Goal: Task Accomplishment & Management: Use online tool/utility

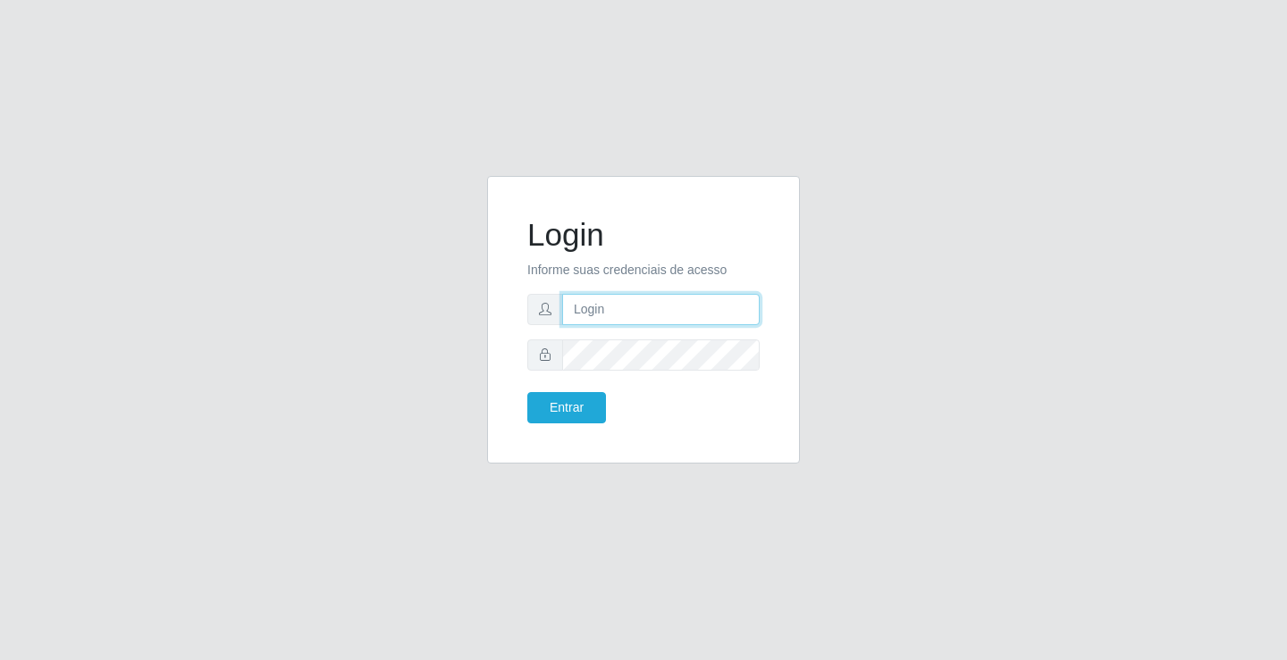
click at [597, 308] on input "text" at bounding box center [661, 309] width 198 height 31
type input "aislan@ideal"
click at [527, 392] on button "Entrar" at bounding box center [566, 407] width 79 height 31
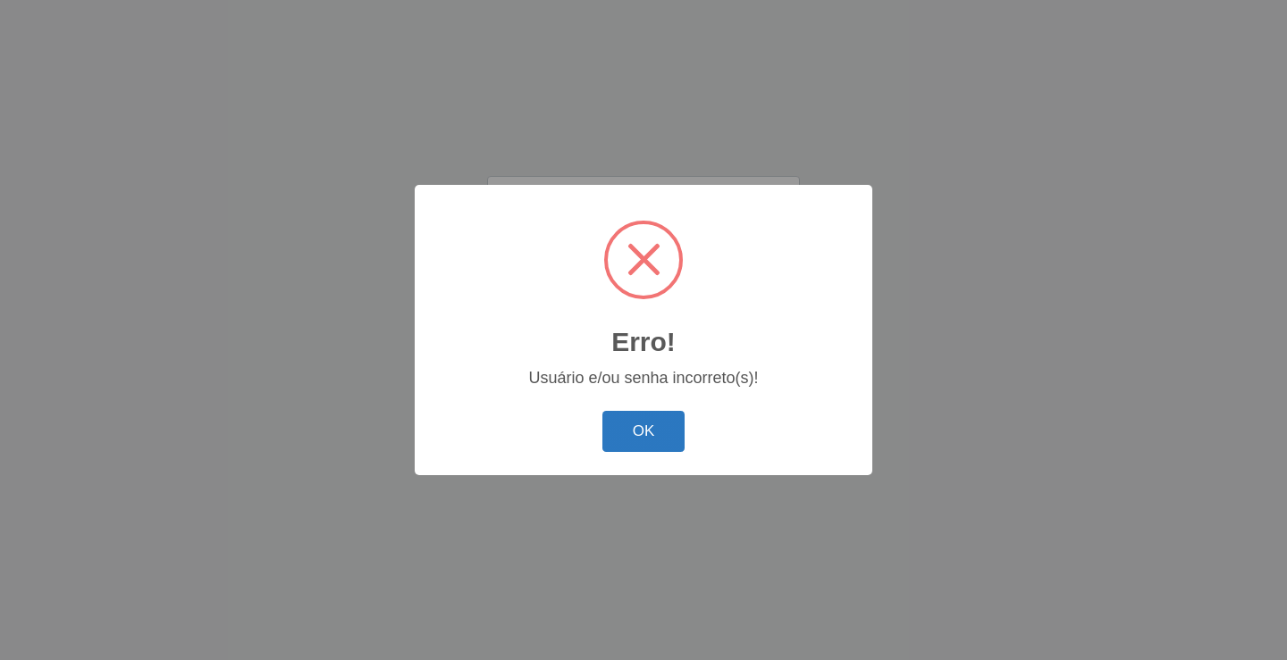
click at [619, 425] on button "OK" at bounding box center [643, 432] width 83 height 42
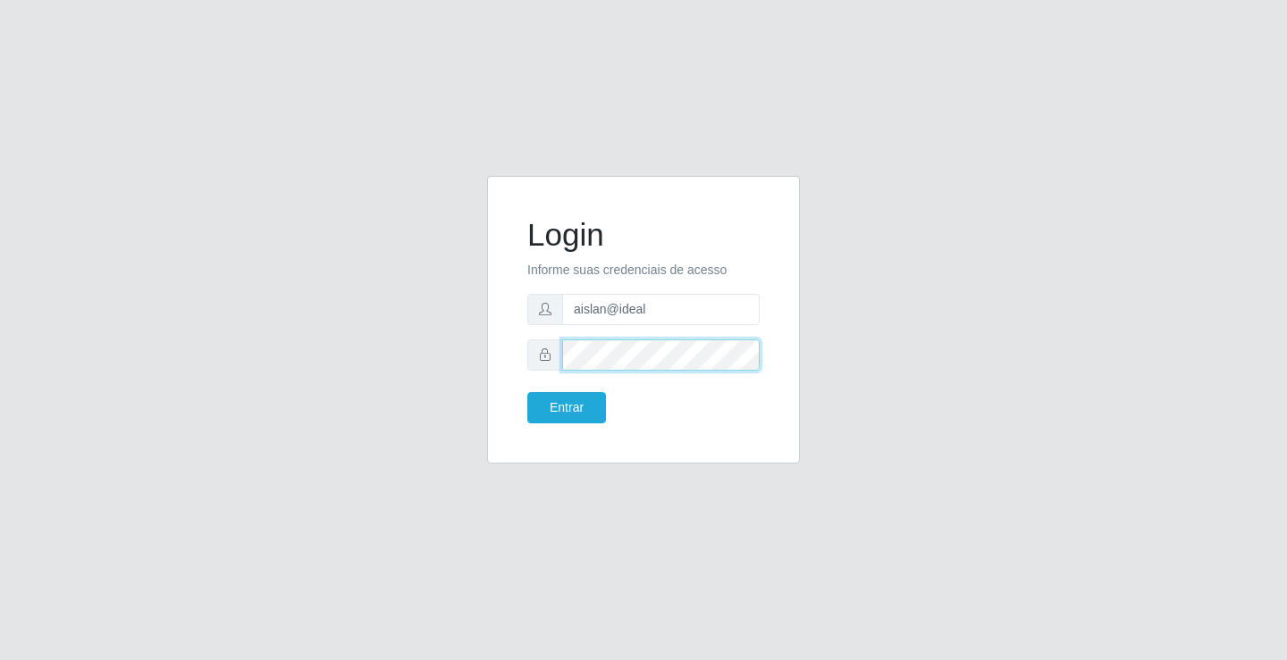
click at [527, 392] on button "Entrar" at bounding box center [566, 407] width 79 height 31
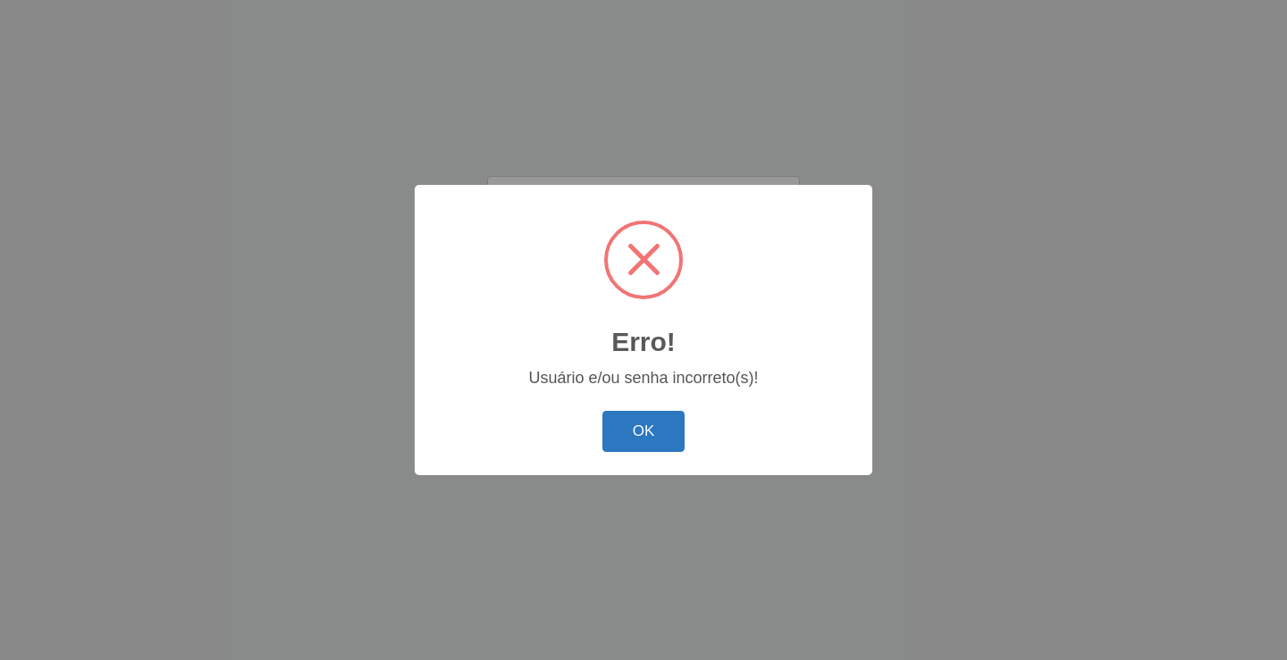
click at [635, 437] on button "OK" at bounding box center [643, 432] width 83 height 42
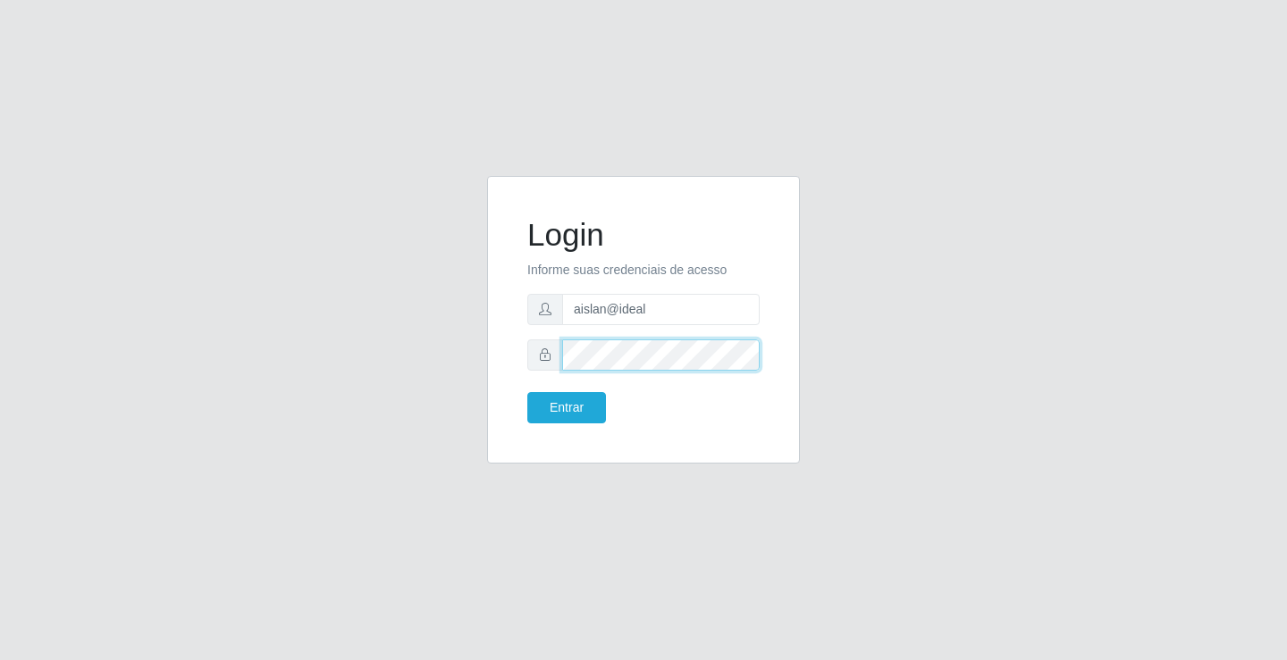
click at [527, 392] on button "Entrar" at bounding box center [566, 407] width 79 height 31
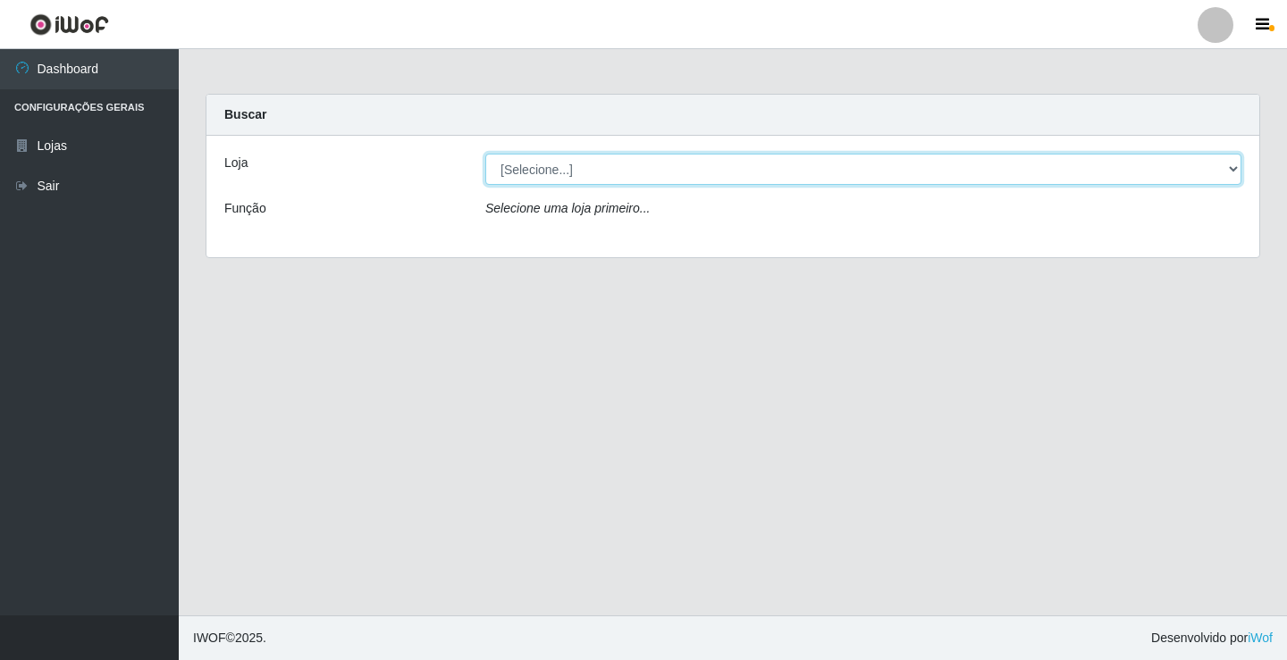
click at [695, 170] on select "[Selecione...] Ideal - Conceição" at bounding box center [863, 169] width 756 height 31
select select "231"
click at [485, 154] on select "[Selecione...] Ideal - Conceição" at bounding box center [863, 169] width 756 height 31
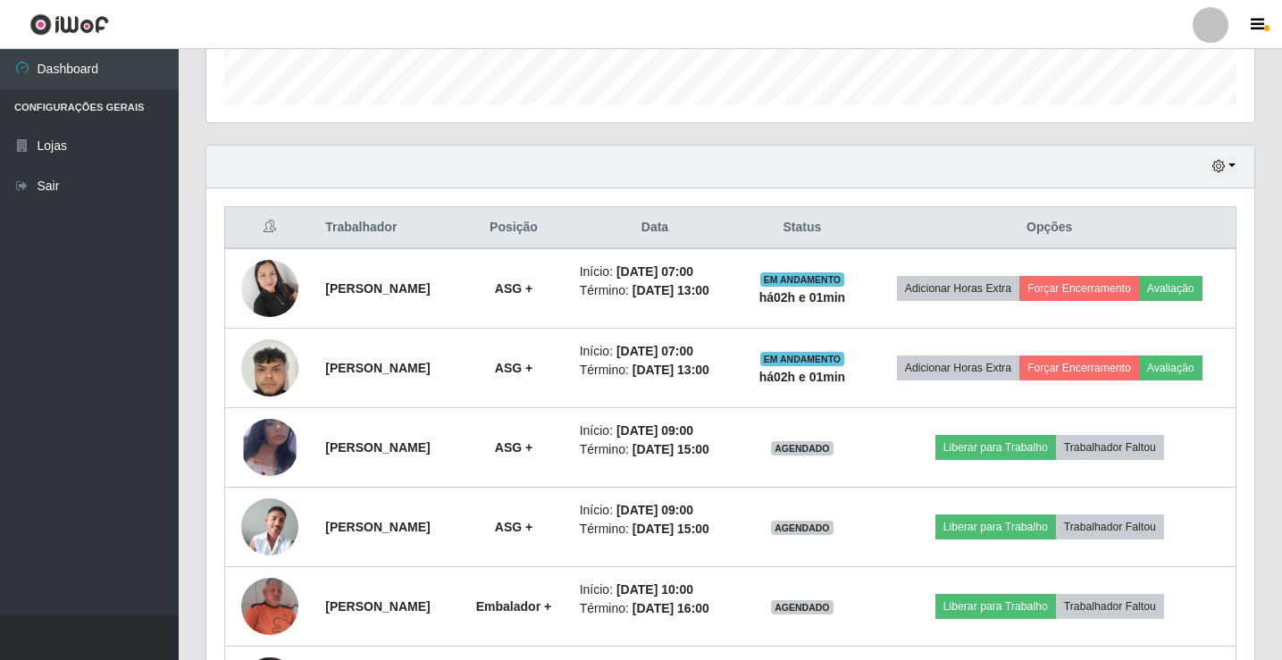
scroll to position [536, 0]
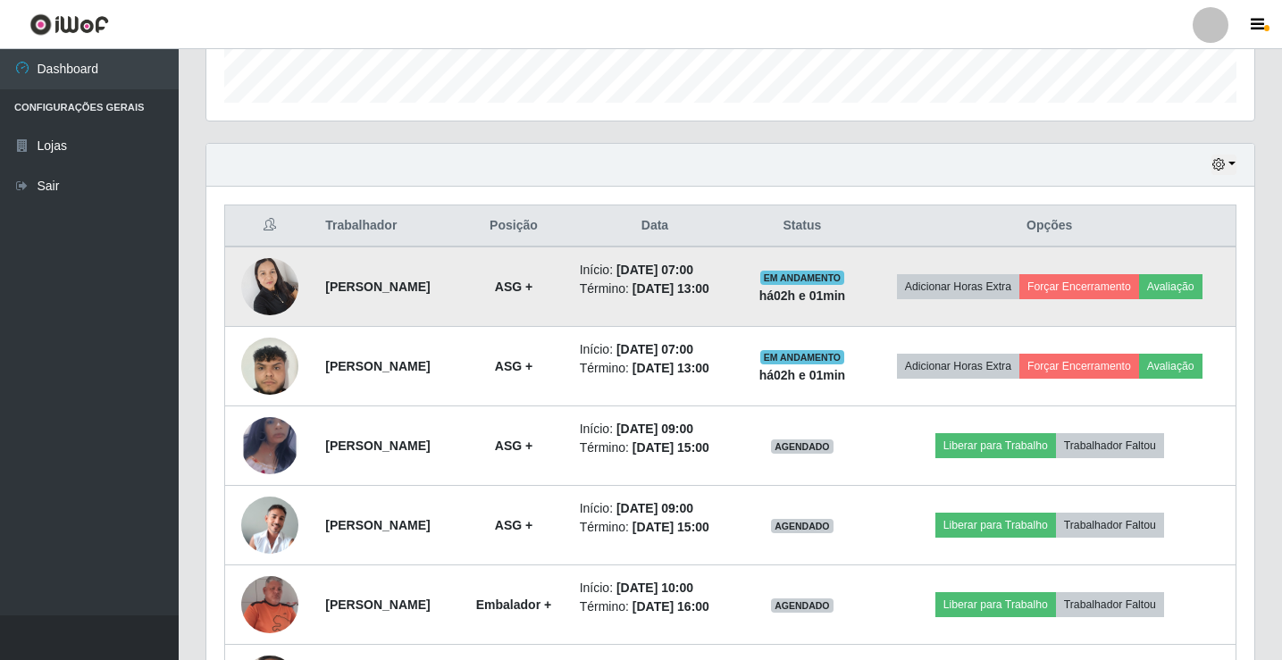
click at [289, 300] on img at bounding box center [269, 286] width 57 height 76
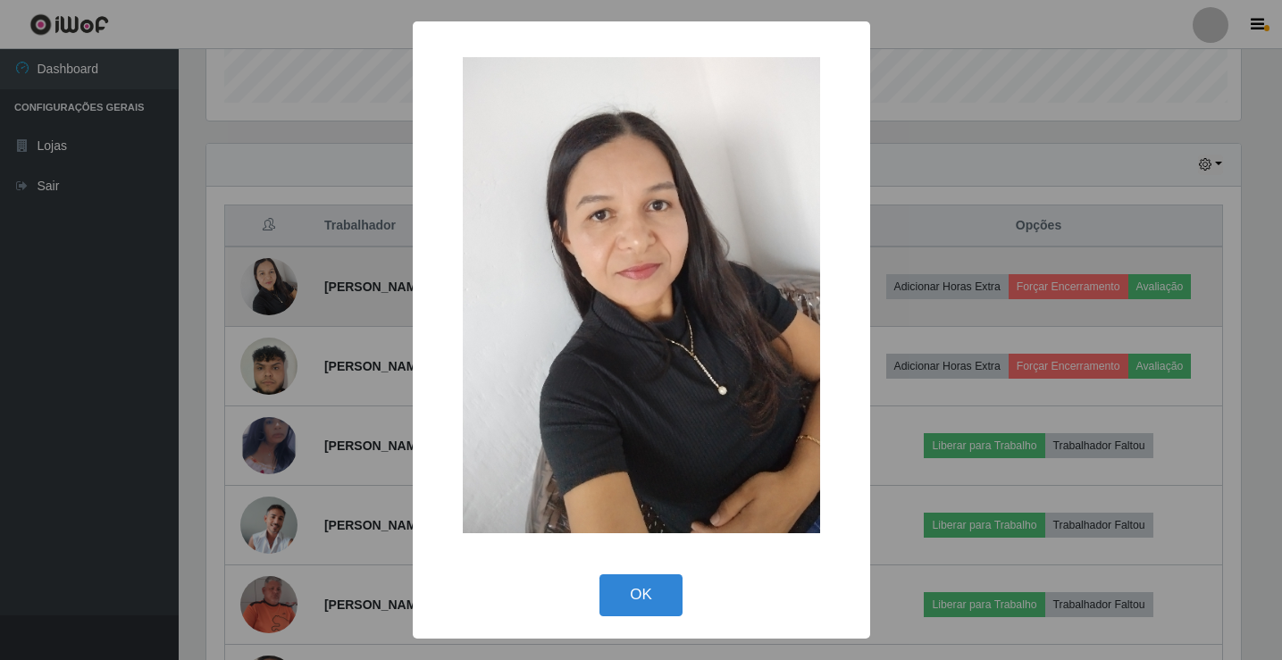
scroll to position [371, 1039]
click at [289, 300] on div "× OK Cancel" at bounding box center [643, 330] width 1287 height 660
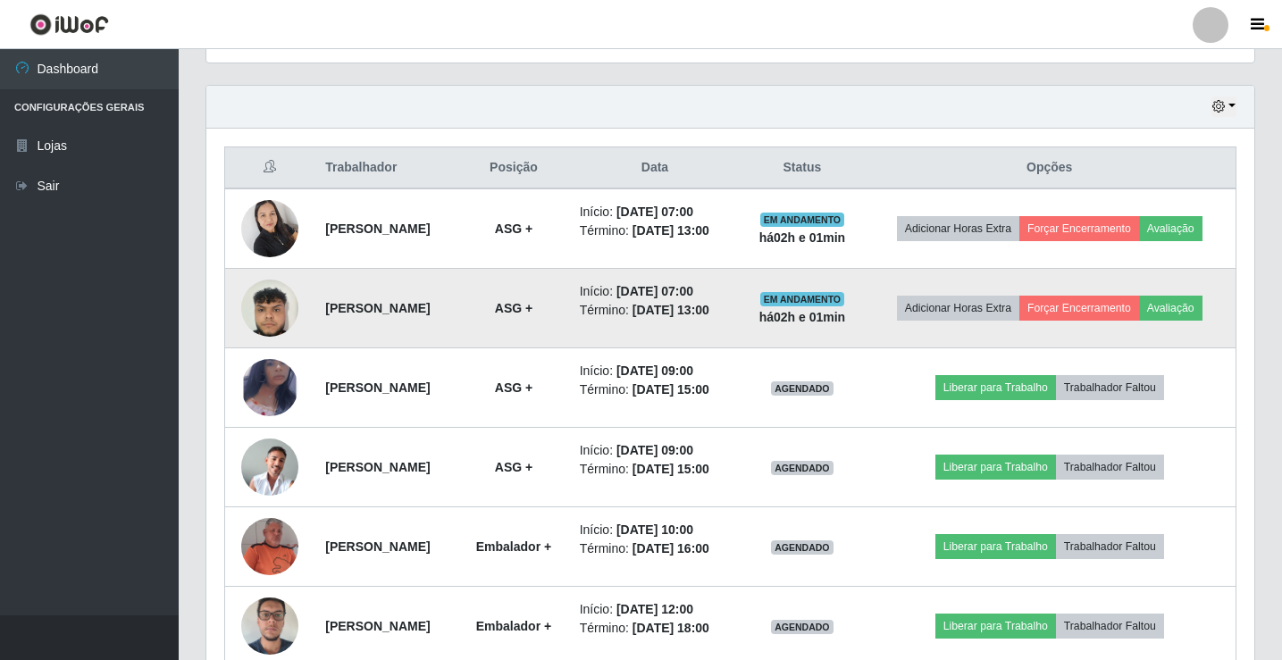
scroll to position [626, 0]
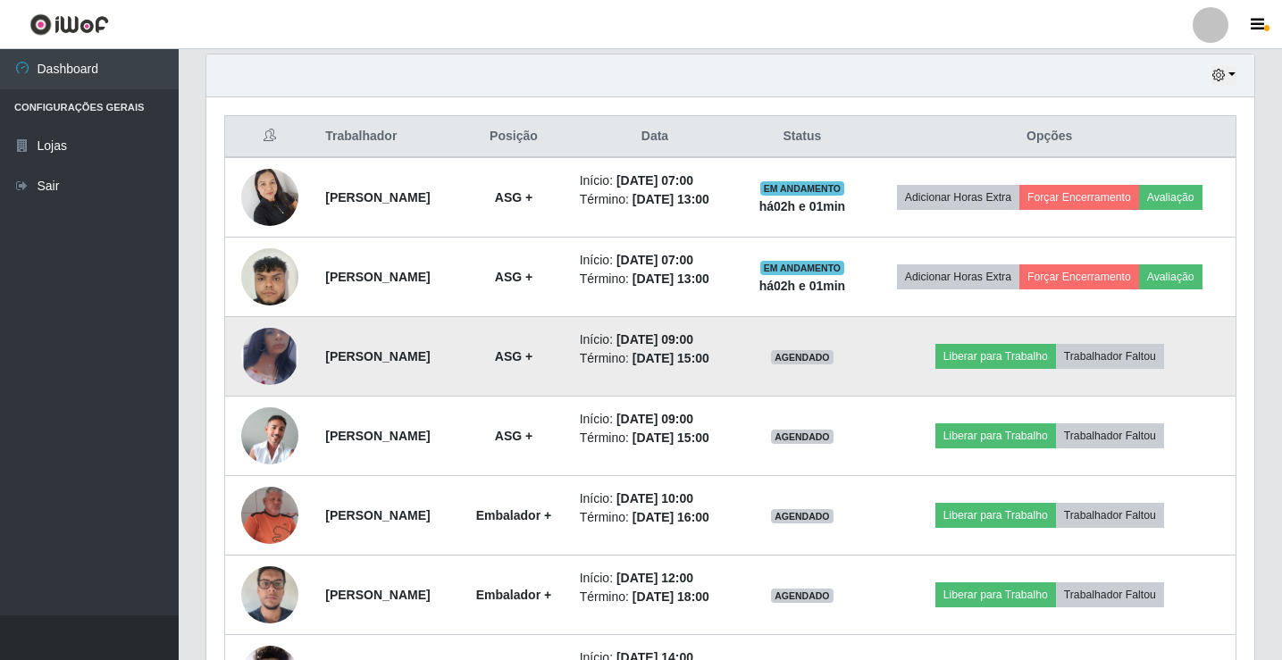
click at [279, 391] on img at bounding box center [269, 356] width 57 height 93
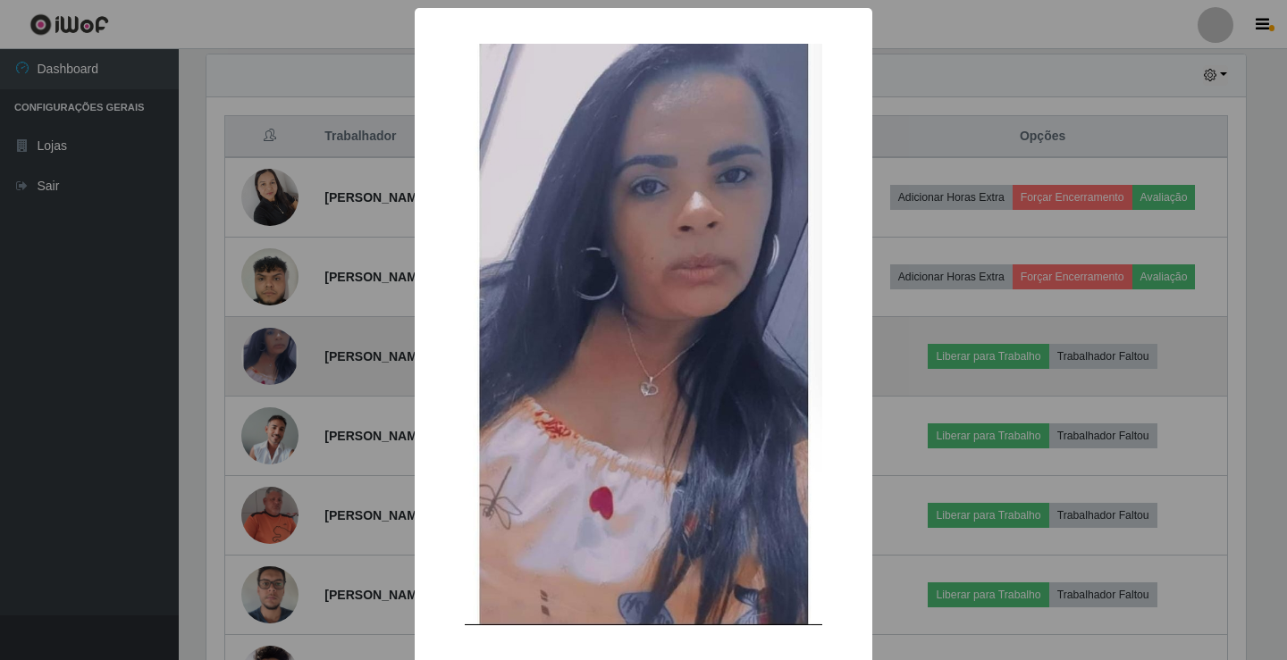
click at [279, 391] on div "× OK Cancel" at bounding box center [643, 330] width 1287 height 660
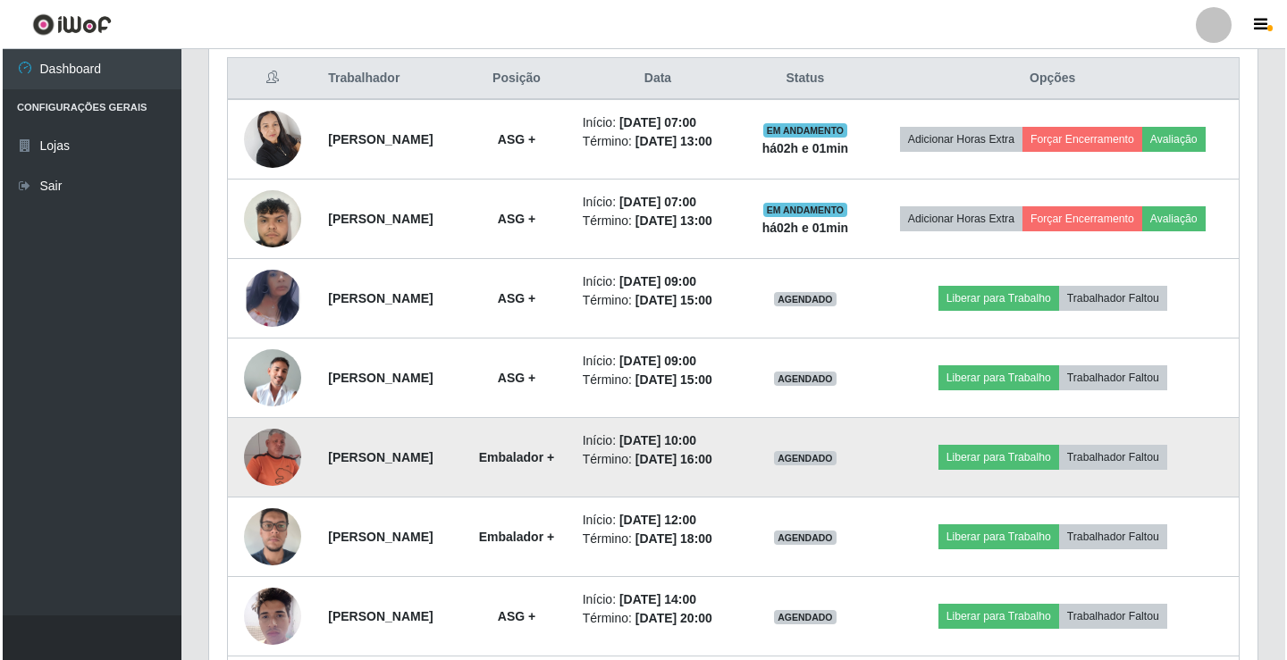
scroll to position [715, 0]
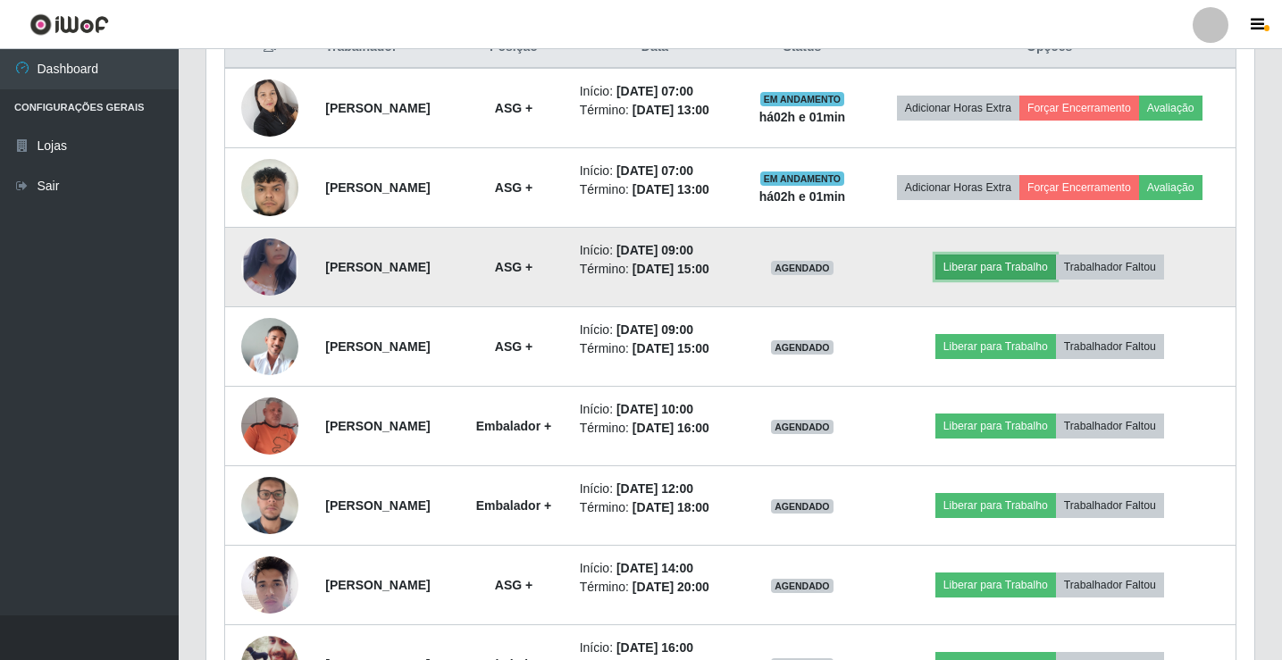
click at [1020, 280] on button "Liberar para Trabalho" at bounding box center [996, 267] width 121 height 25
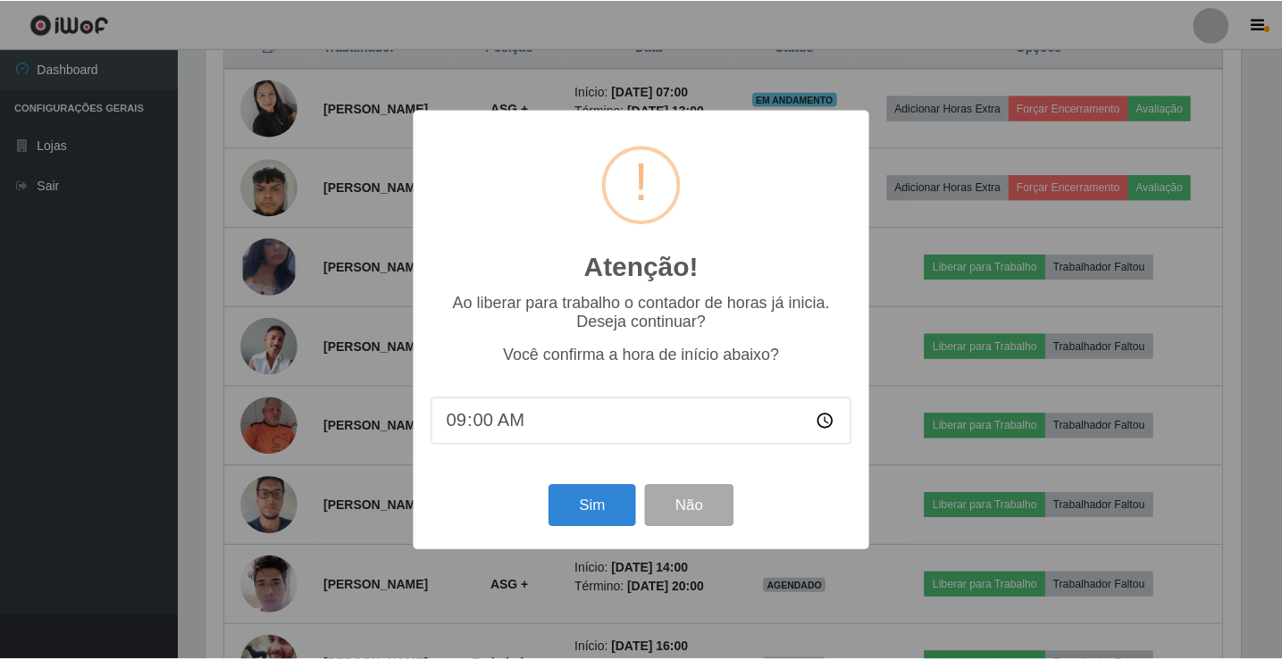
scroll to position [371, 1039]
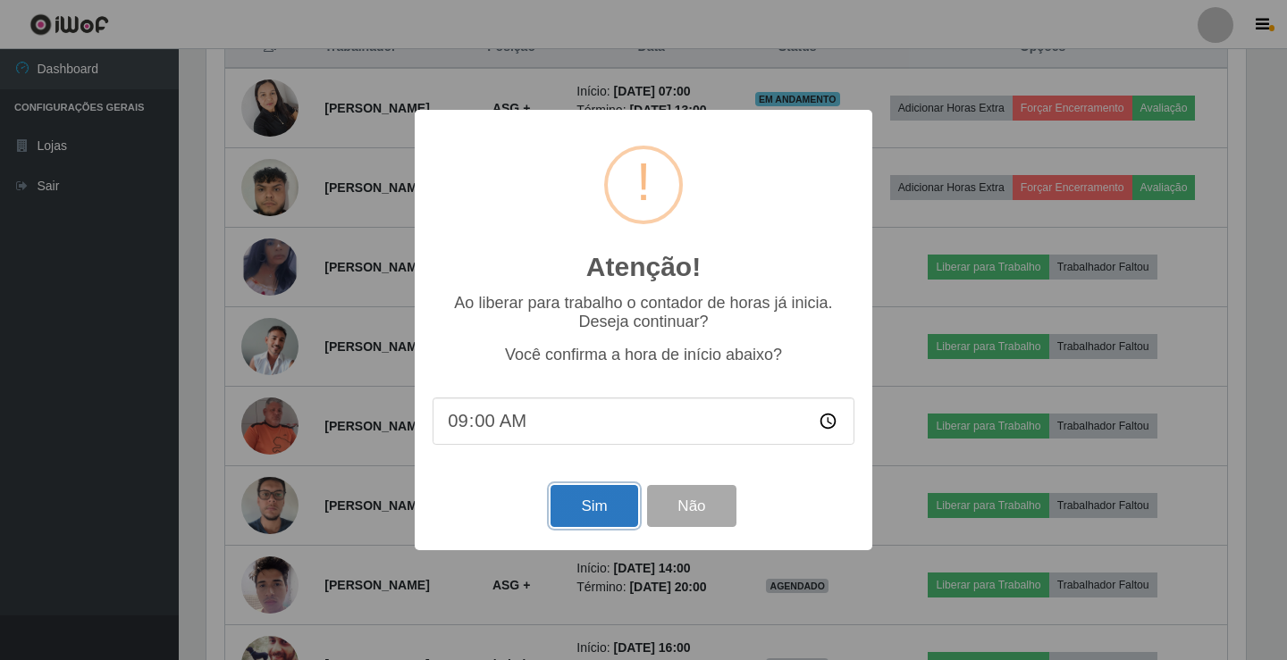
click at [593, 520] on button "Sim" at bounding box center [594, 506] width 87 height 42
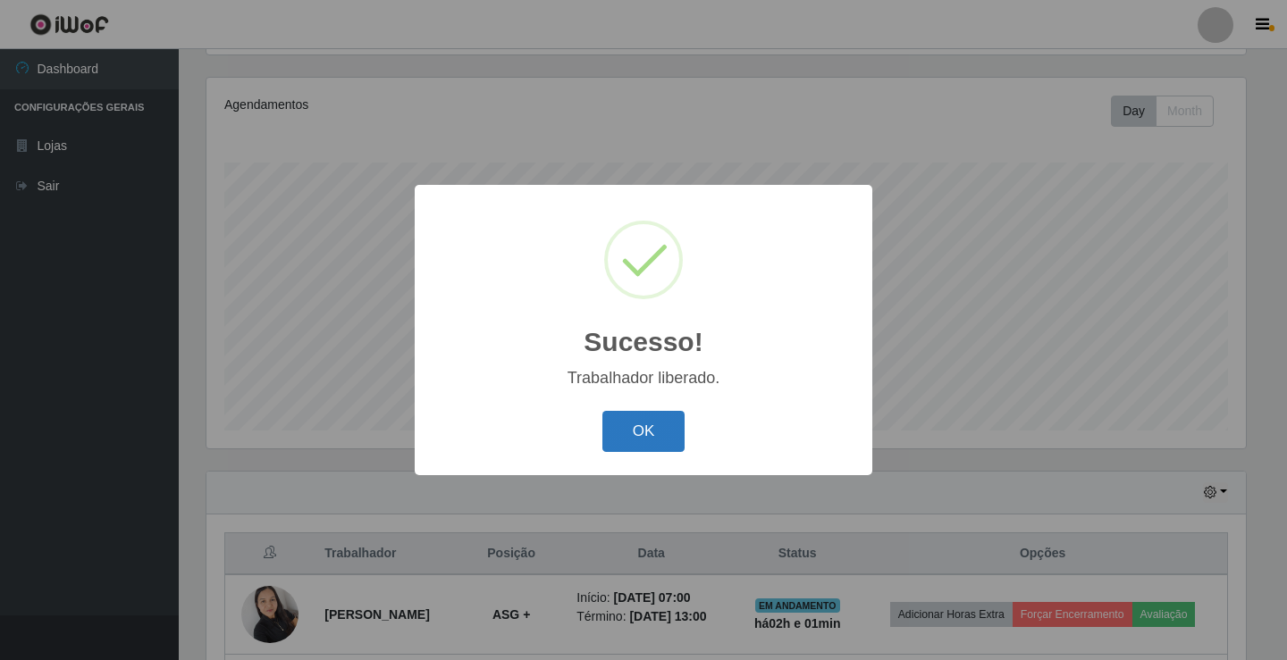
click at [645, 449] on button "OK" at bounding box center [643, 432] width 83 height 42
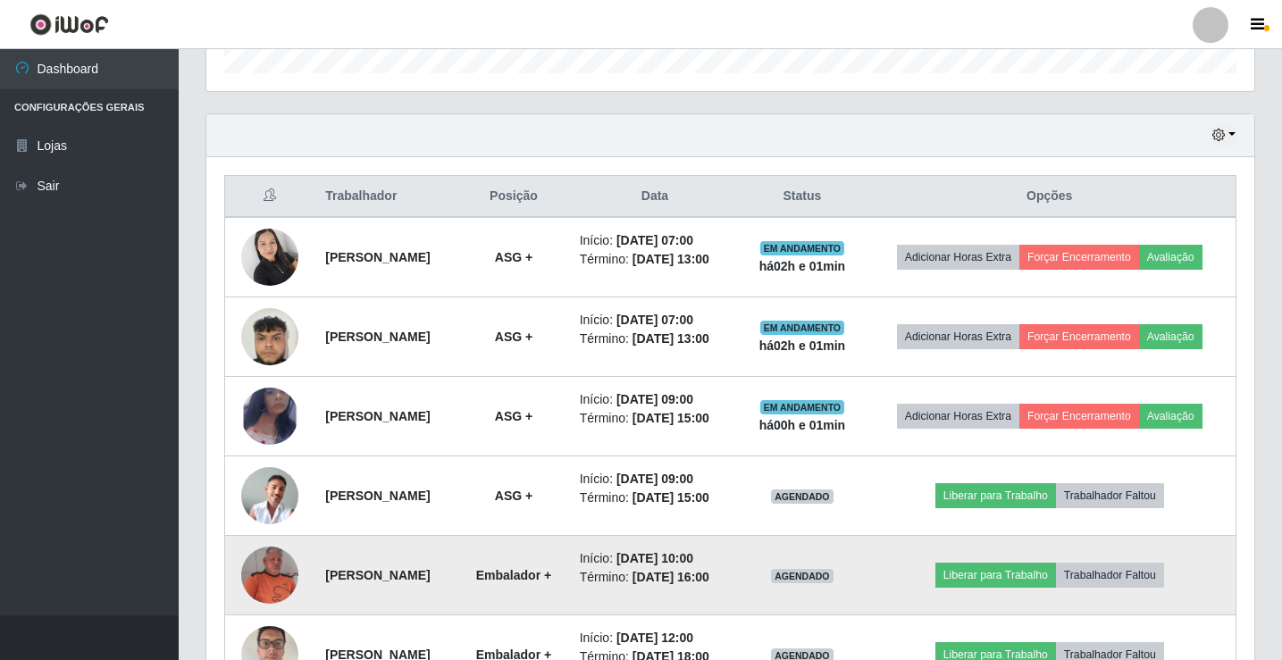
scroll to position [655, 0]
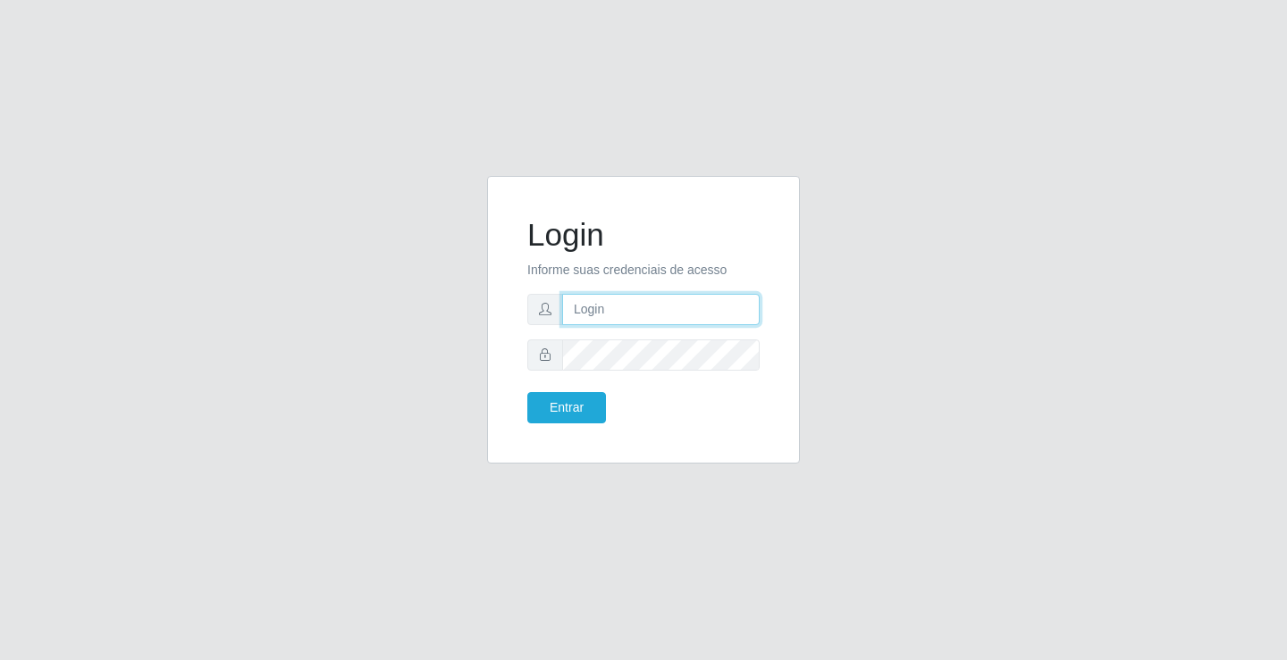
click at [686, 315] on input "text" at bounding box center [661, 309] width 198 height 31
type input "aislan@ideal"
click at [527, 392] on button "Entrar" at bounding box center [566, 407] width 79 height 31
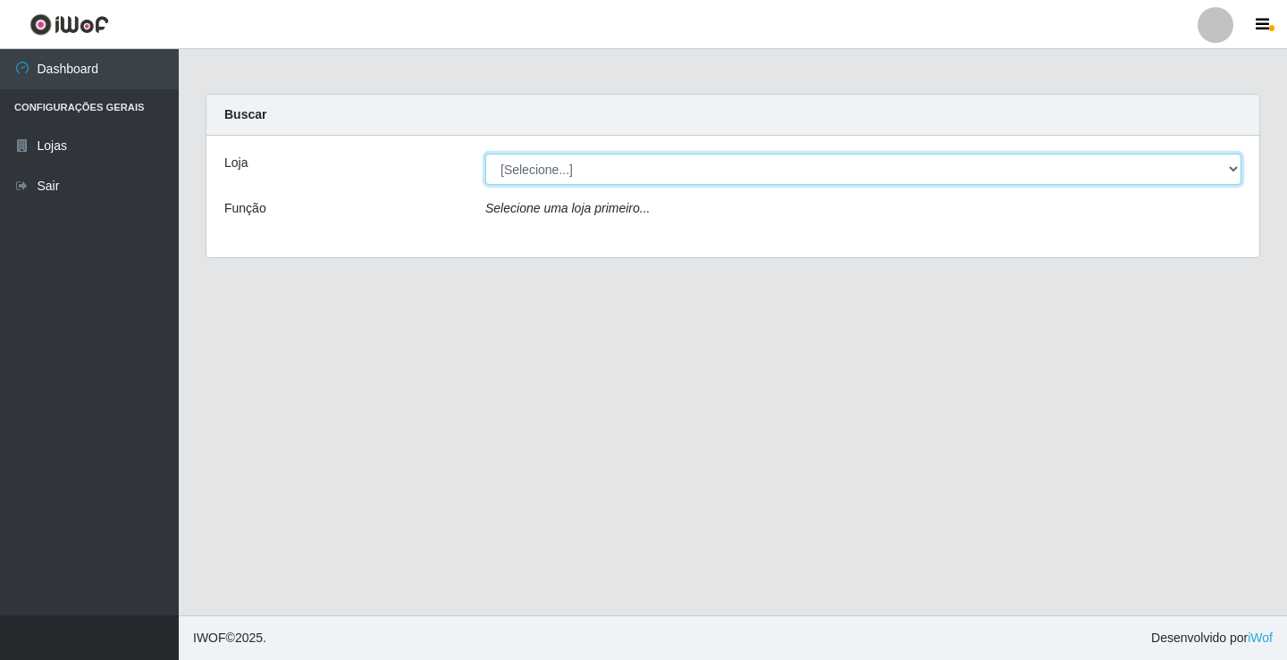
click at [652, 170] on select "[Selecione...] Ideal - Conceição" at bounding box center [863, 169] width 756 height 31
select select "231"
click at [485, 154] on select "[Selecione...] Ideal - Conceição" at bounding box center [863, 169] width 756 height 31
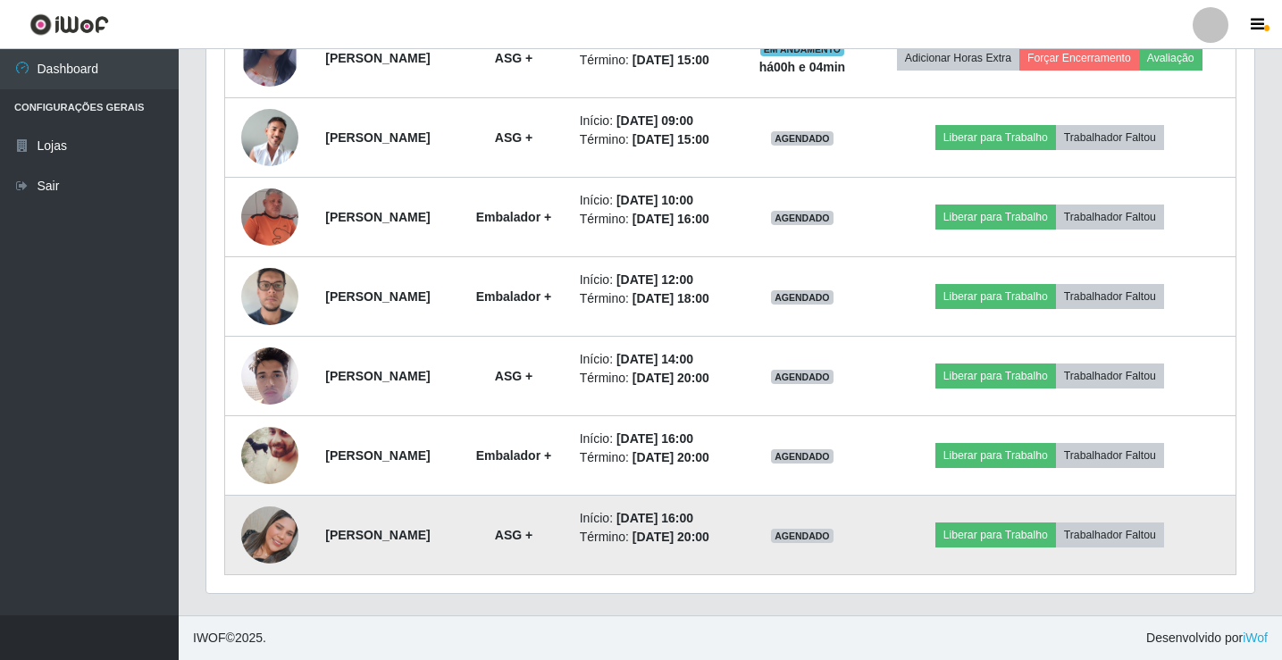
scroll to position [955, 0]
